Goal: Check status: Check status

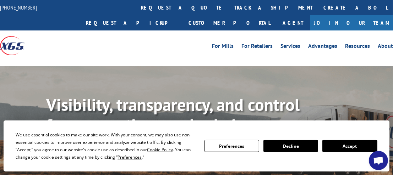
click at [347, 143] on button "Accept" at bounding box center [349, 146] width 55 height 12
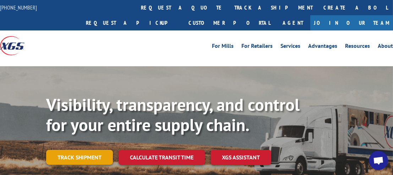
click at [86, 150] on link "Track shipment" at bounding box center [79, 157] width 67 height 15
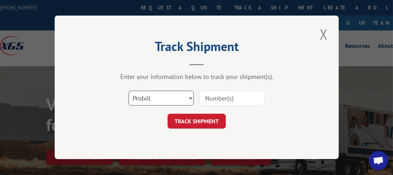
click at [190, 97] on select "Select category... Probill BOL PO" at bounding box center [160, 98] width 65 height 15
select select "bol"
click at [128, 91] on select "Select category... Probill BOL PO" at bounding box center [160, 98] width 65 height 15
click at [209, 97] on input at bounding box center [231, 98] width 65 height 15
paste input "5966024"
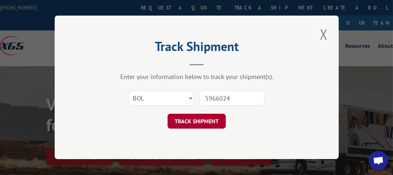
type input "5966024"
click at [213, 120] on button "TRACK SHIPMENT" at bounding box center [196, 121] width 58 height 15
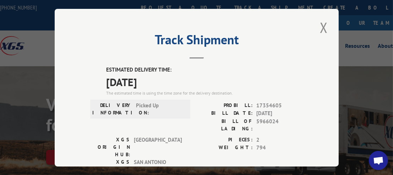
scroll to position [35, 0]
